Goal: Task Accomplishment & Management: Manage account settings

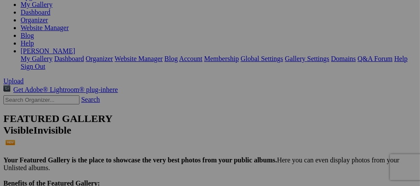
scroll to position [119, 0]
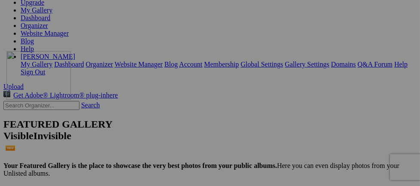
drag, startPoint x: 231, startPoint y: 58, endPoint x: 130, endPoint y: 126, distance: 121.5
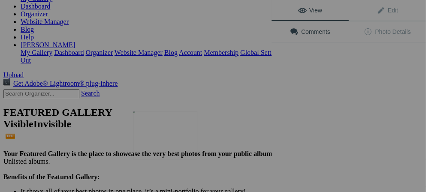
click at [172, 144] on img at bounding box center [165, 135] width 64 height 48
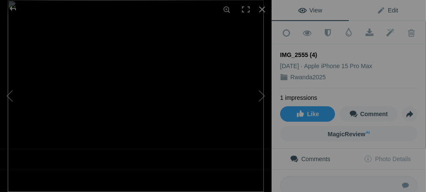
click at [228, 12] on span "Edit" at bounding box center [387, 10] width 21 height 7
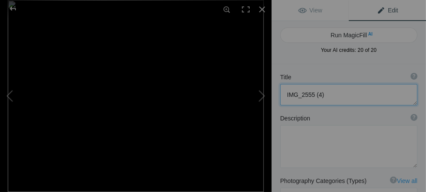
click at [228, 92] on textarea at bounding box center [348, 94] width 137 height 21
type textarea "I"
type textarea "Our Group"
click at [228, 9] on div at bounding box center [262, 9] width 19 height 19
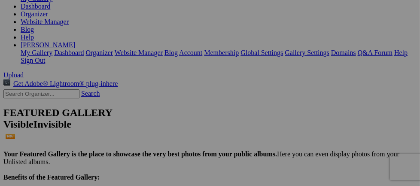
scroll to position [170, 0]
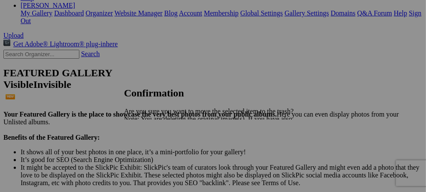
click at [153, 150] on span "Yes" at bounding box center [148, 149] width 10 height 7
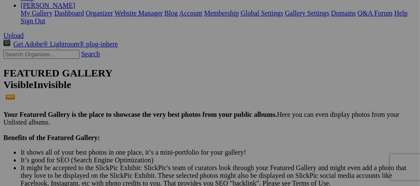
drag, startPoint x: 376, startPoint y: 18, endPoint x: 358, endPoint y: 22, distance: 18.1
drag, startPoint x: 359, startPoint y: 13, endPoint x: 301, endPoint y: 22, distance: 58.7
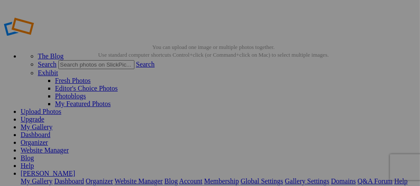
scroll to position [0, 0]
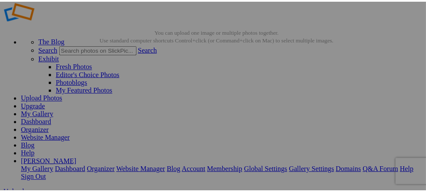
scroll to position [29, 0]
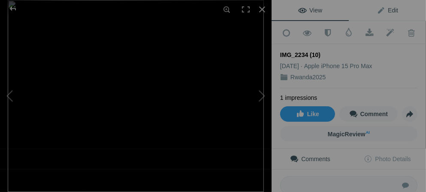
click at [228, 10] on span "Edit" at bounding box center [387, 10] width 21 height 7
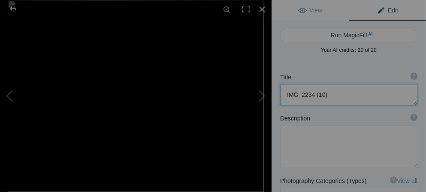
click at [228, 94] on textarea at bounding box center [348, 94] width 137 height 21
type textarea "I"
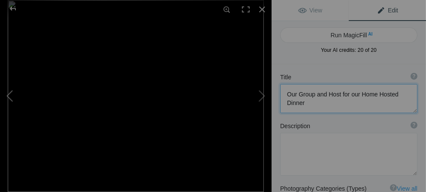
click at [10, 96] on button at bounding box center [32, 95] width 64 height 69
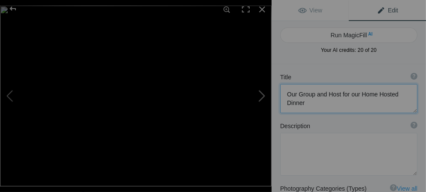
type textarea "[GEOGRAPHIC_DATA]"
type textarea "DSC09647.jpg"
click at [228, 96] on button at bounding box center [239, 95] width 64 height 69
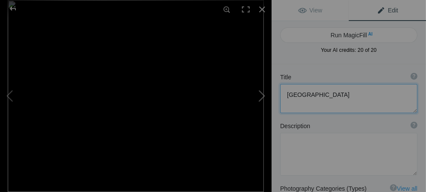
type textarea "Our Group and Host for our Home Hosted Dinner"
type textarea "IMG_2234_(10).jpeg"
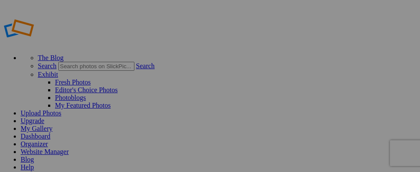
type input "Rwanda2025"
